Goal: Find specific page/section: Find specific page/section

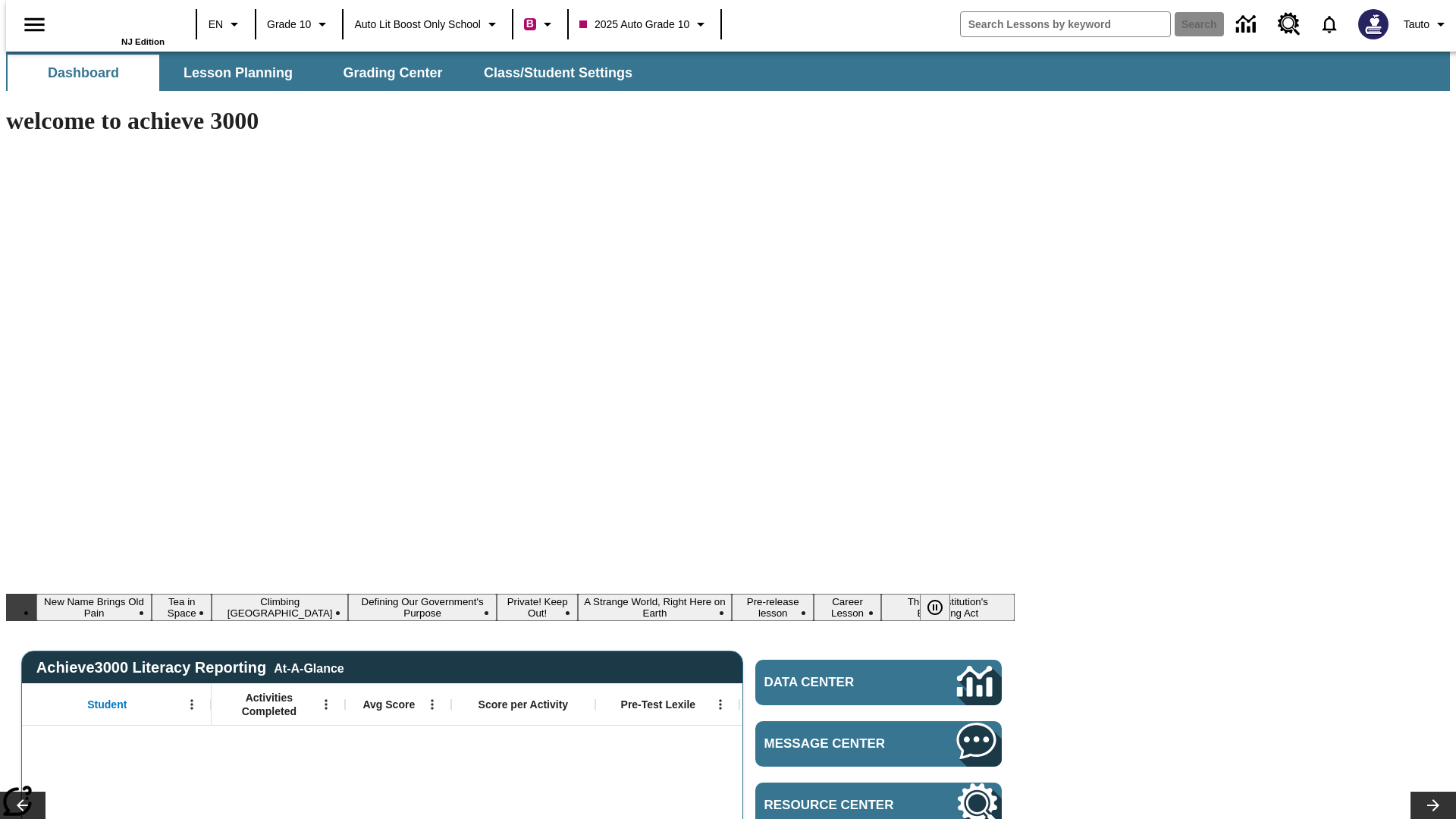
type input "-1"
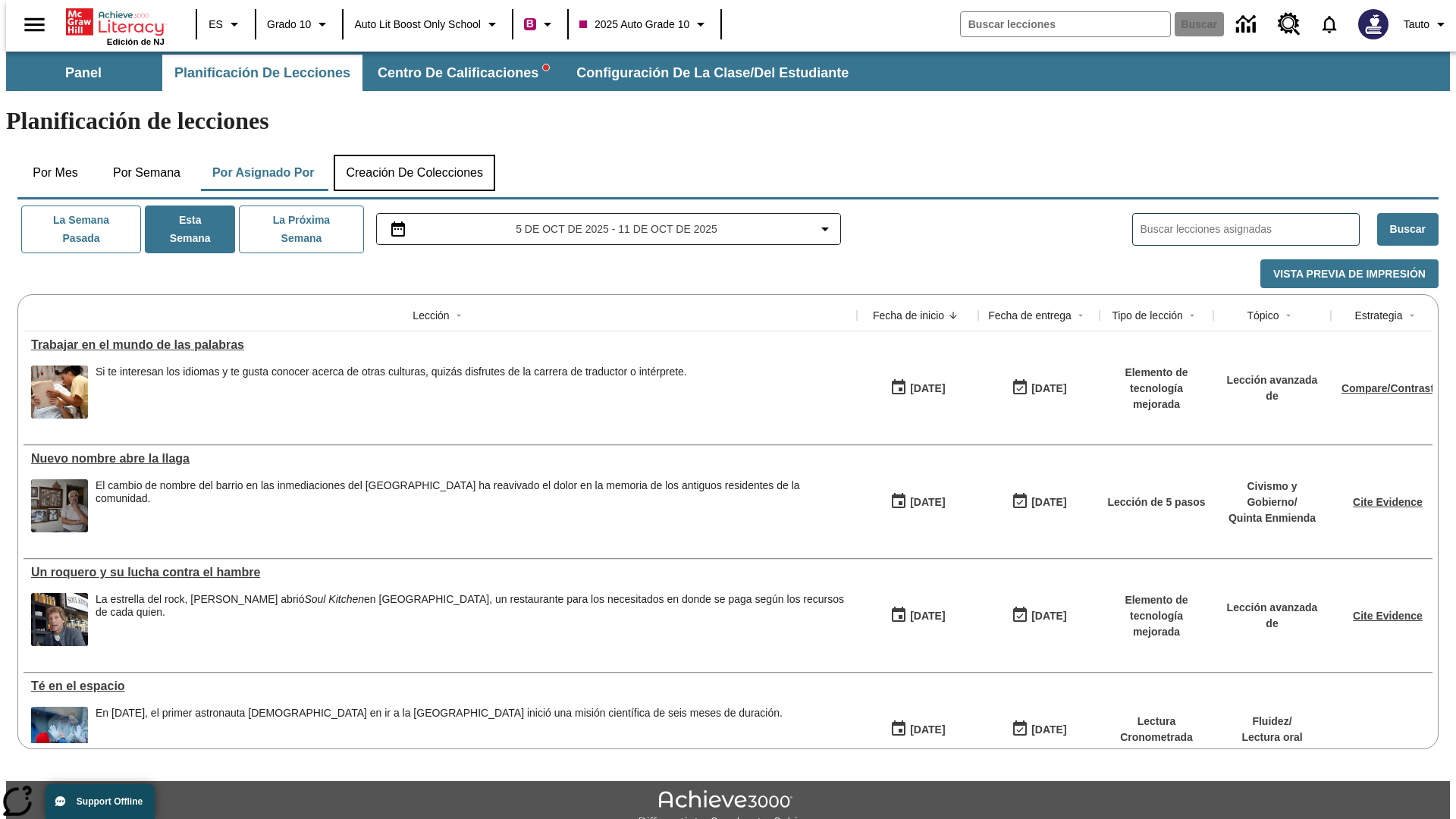
click at [411, 155] on button "Creación de colecciones" at bounding box center [414, 172] width 162 height 37
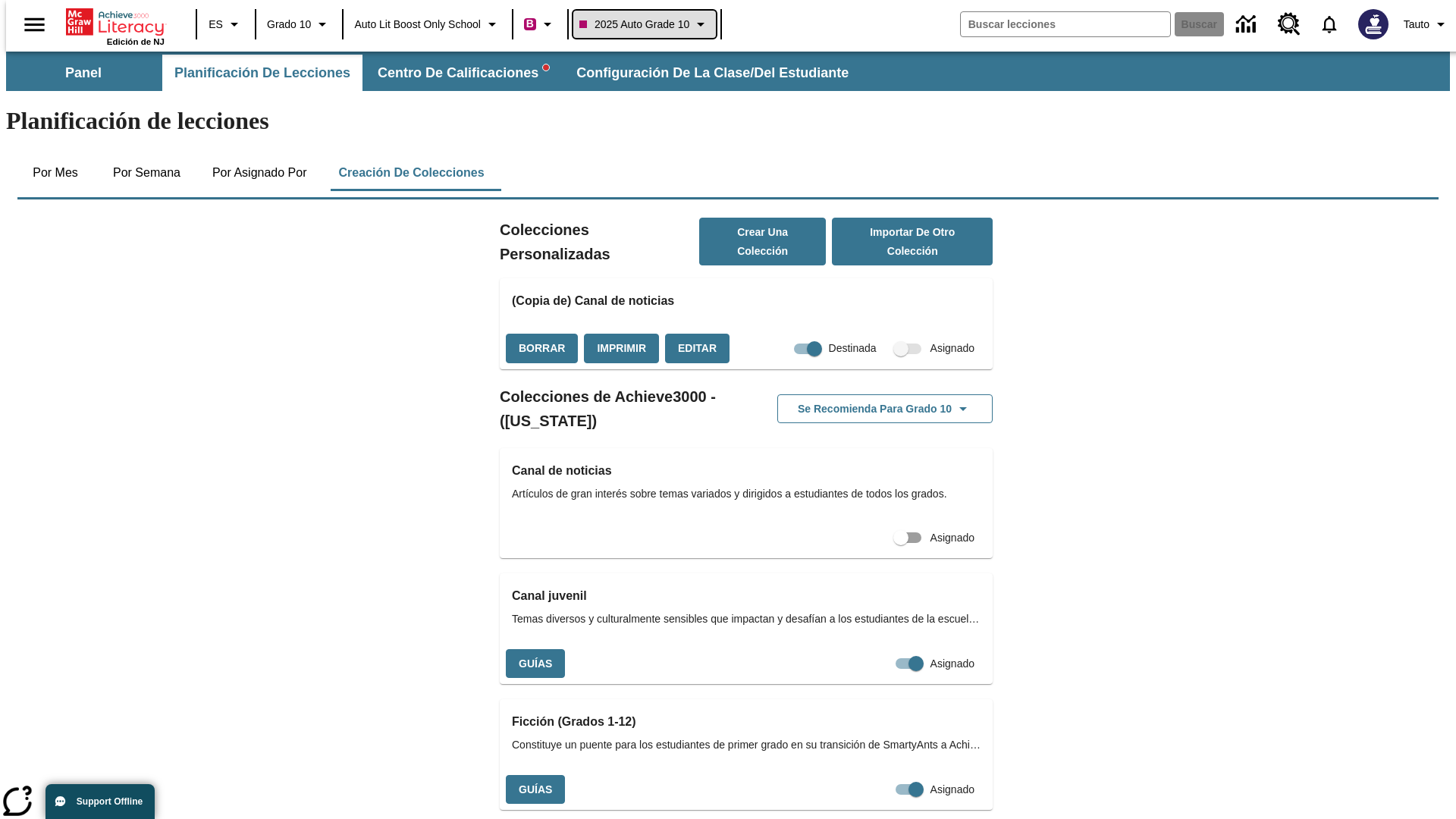
click at [646, 24] on span "2025 Auto Grade 10" at bounding box center [634, 25] width 110 height 16
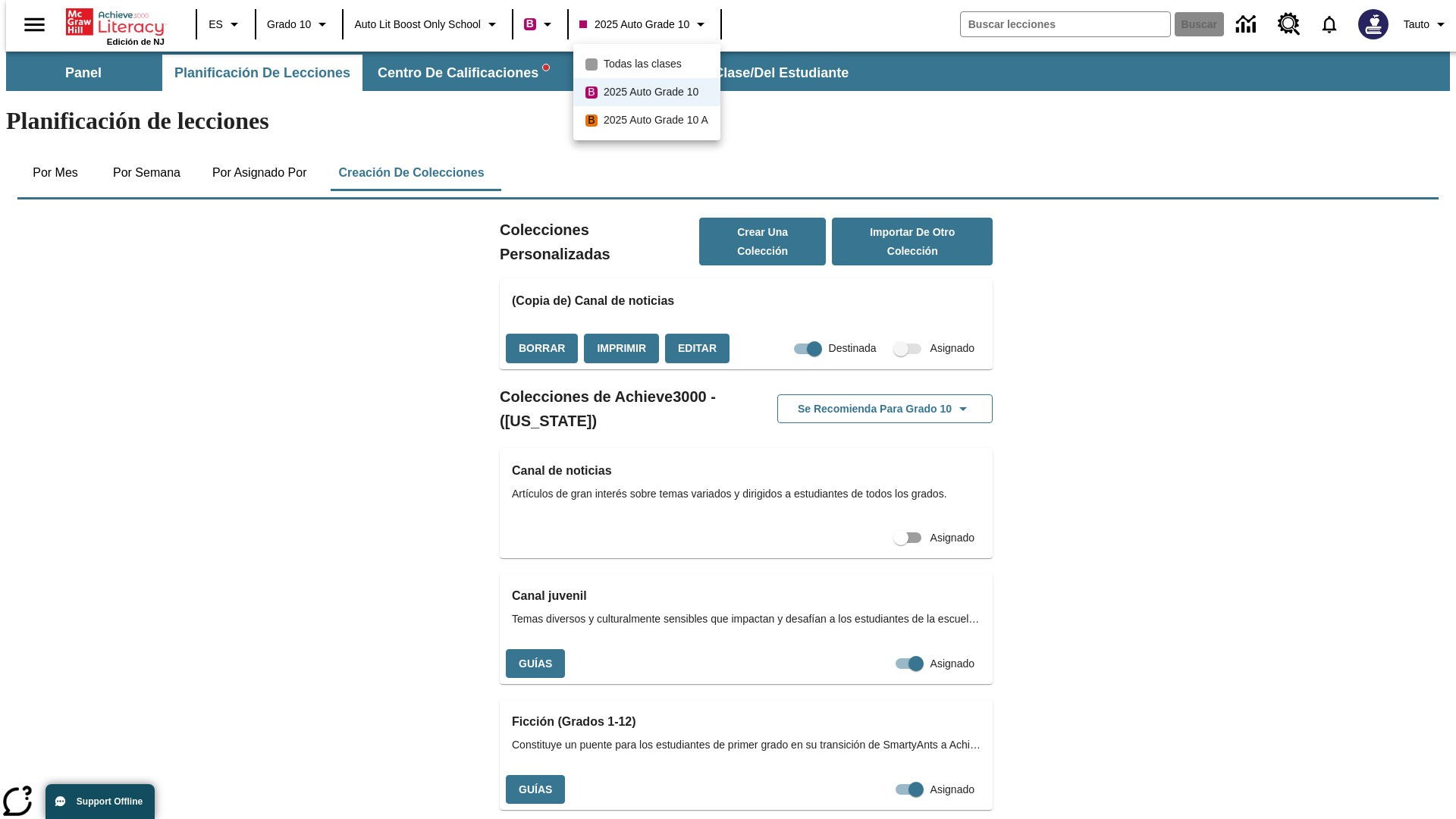
click at [648, 63] on span "Todas las clases" at bounding box center [643, 64] width 78 height 16
